Goal: Task Accomplishment & Management: Manage account settings

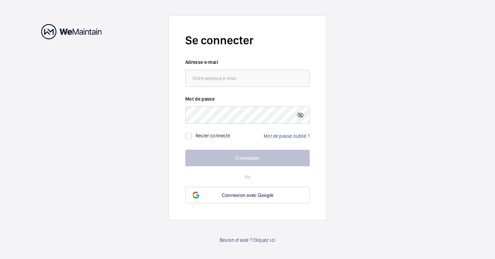
click at [259, 137] on div "Rester connecté Mot de passe oublié ?" at bounding box center [247, 133] width 124 height 19
click at [227, 137] on label "Rester connecté" at bounding box center [212, 135] width 34 height 5
checkbox input "true"
click at [242, 137] on div "Rester connecté Mot de passe oublié ?" at bounding box center [247, 133] width 124 height 19
click at [238, 74] on input "email" at bounding box center [247, 78] width 124 height 17
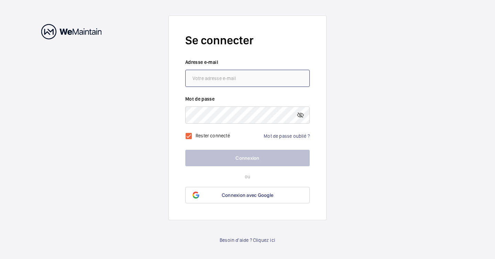
type input "[PERSON_NAME][EMAIL_ADDRESS][DOMAIN_NAME]"
